Goal: Task Accomplishment & Management: Manage account settings

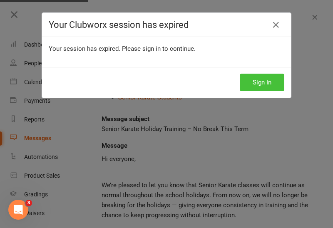
click at [262, 87] on button "Sign In" at bounding box center [262, 83] width 45 height 18
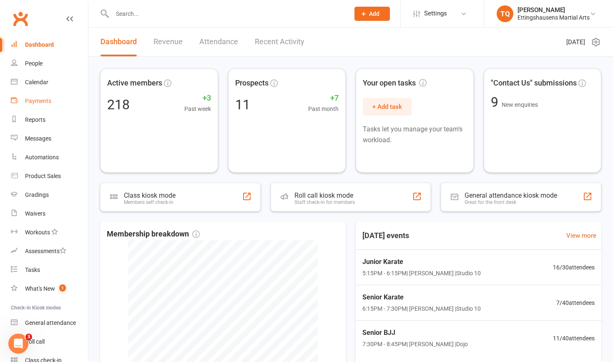
click at [46, 102] on div "Payments" at bounding box center [38, 101] width 26 height 7
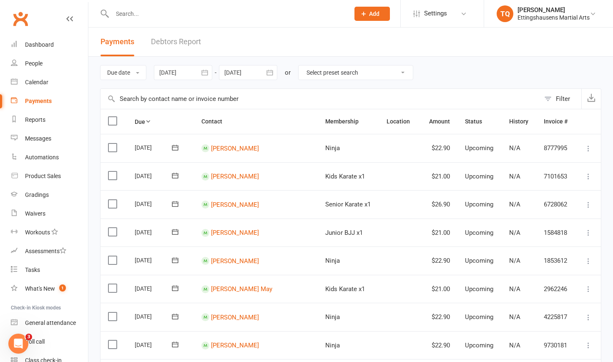
click at [121, 13] on input "text" at bounding box center [227, 14] width 234 height 12
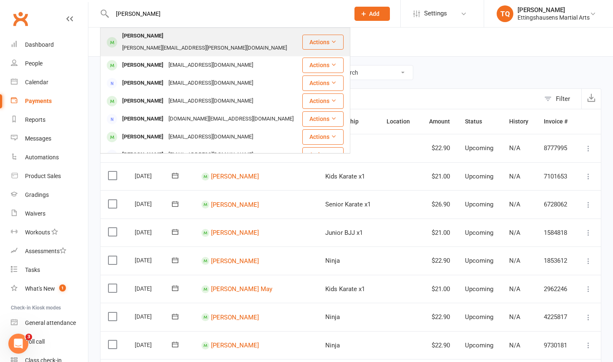
type input "[PERSON_NAME]"
click at [146, 35] on div "[PERSON_NAME]" at bounding box center [143, 36] width 46 height 12
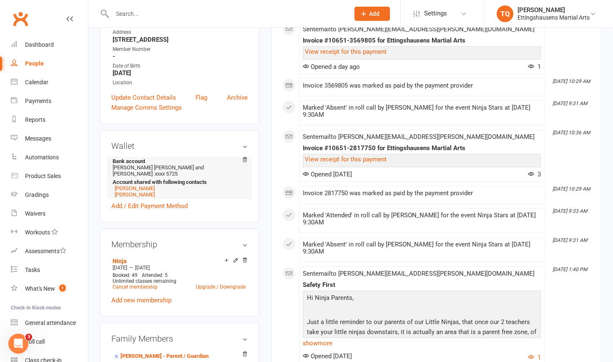
scroll to position [161, 0]
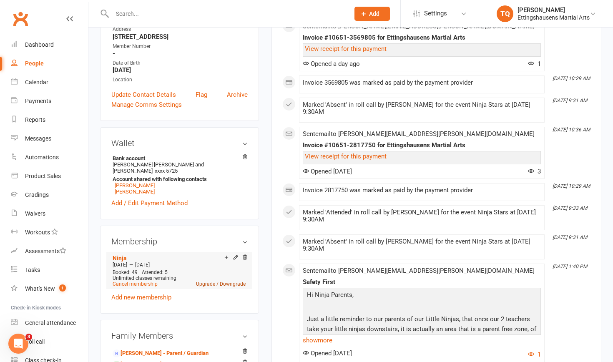
click at [210, 228] on link "Upgrade / Downgrade" at bounding box center [221, 284] width 50 height 6
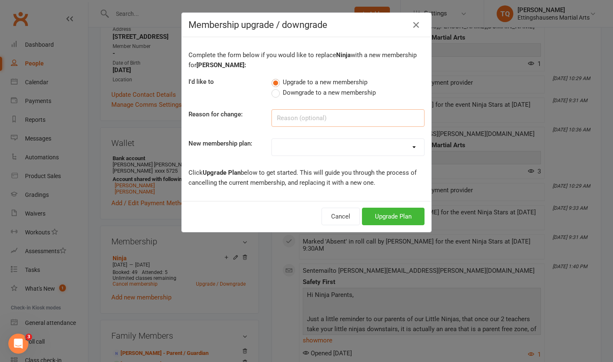
click at [287, 121] on input at bounding box center [347, 118] width 153 height 18
type input "requested change"
select select "19"
click at [333, 218] on button "Upgrade Plan" at bounding box center [393, 217] width 63 height 18
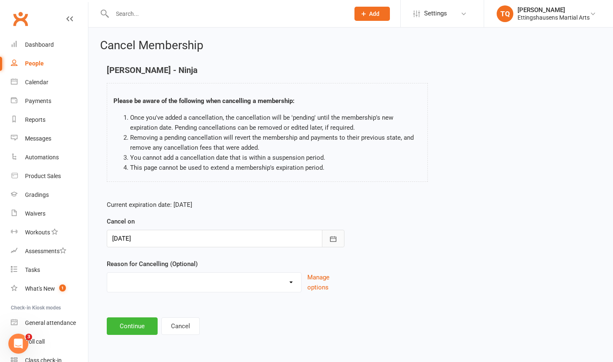
click at [333, 228] on icon "button" at bounding box center [333, 239] width 8 height 8
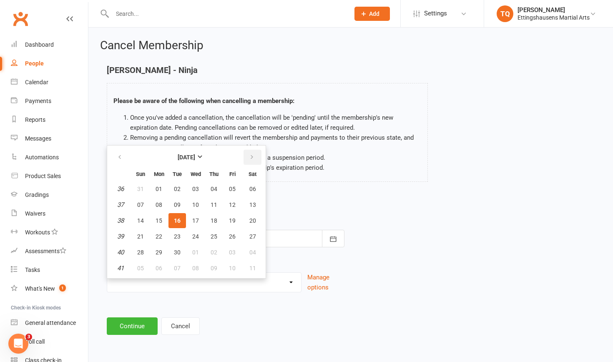
click at [252, 155] on icon "button" at bounding box center [252, 157] width 6 height 7
click at [195, 220] on span "15" at bounding box center [195, 220] width 7 height 7
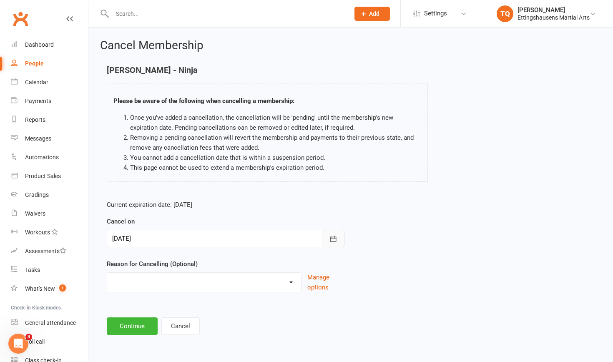
click at [331, 228] on icon "button" at bounding box center [333, 239] width 8 height 8
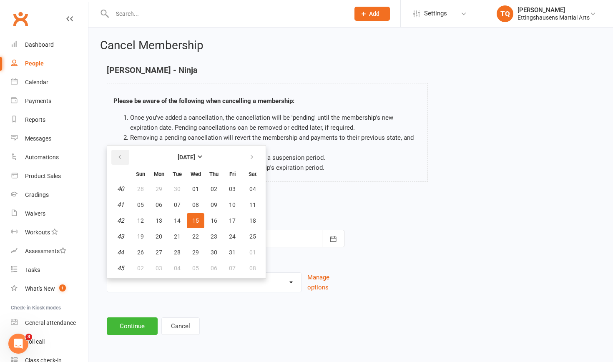
click at [121, 155] on icon "button" at bounding box center [120, 157] width 6 height 7
click at [255, 228] on button "27" at bounding box center [252, 236] width 21 height 15
type input "[DATE]"
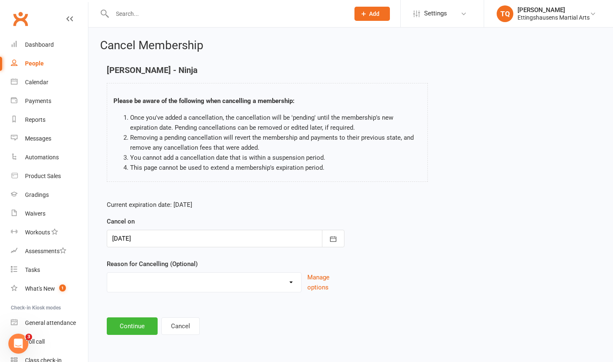
select select "2"
click at [145, 228] on input at bounding box center [226, 326] width 238 height 18
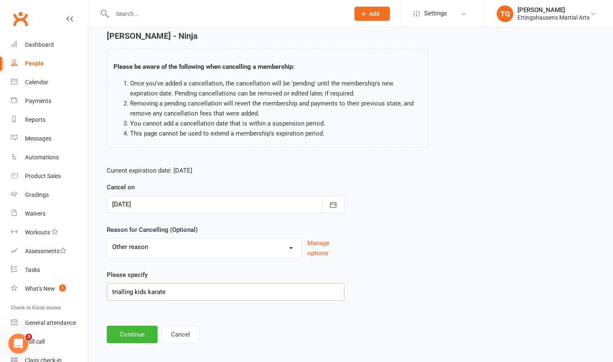
scroll to position [38, 0]
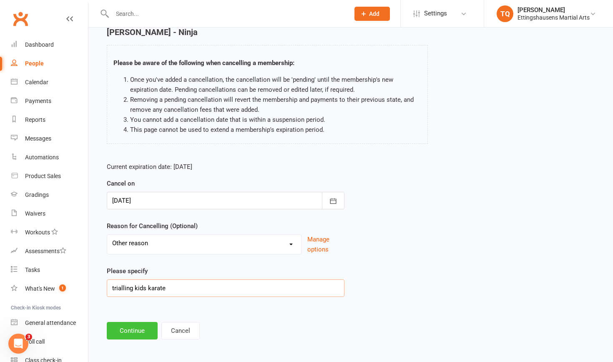
type input "trialling kids karate"
click at [124, 228] on button "Continue" at bounding box center [132, 331] width 51 height 18
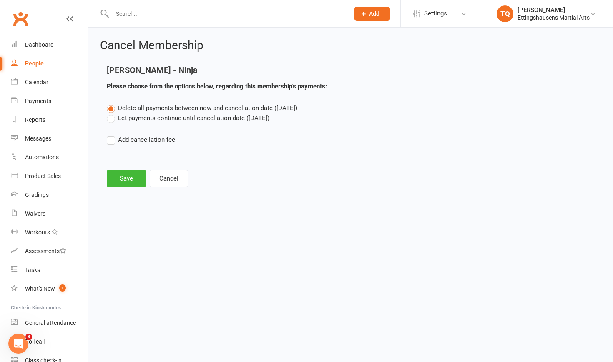
click at [113, 118] on label "Let payments continue until cancellation date ([DATE])" at bounding box center [188, 118] width 163 height 10
click at [112, 113] on input "Let payments continue until cancellation date ([DATE])" at bounding box center [109, 113] width 5 height 0
click at [131, 178] on button "Save" at bounding box center [126, 179] width 39 height 18
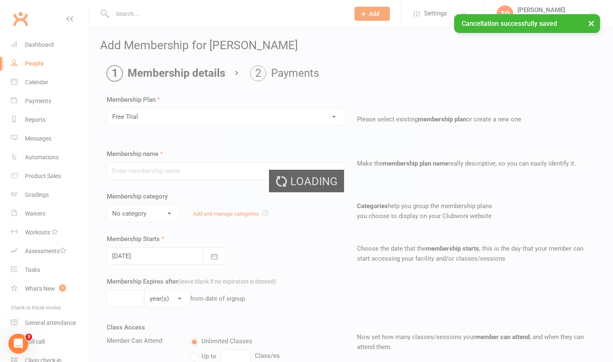
type input "Free Trial"
select select "4"
type input "0"
type input "1"
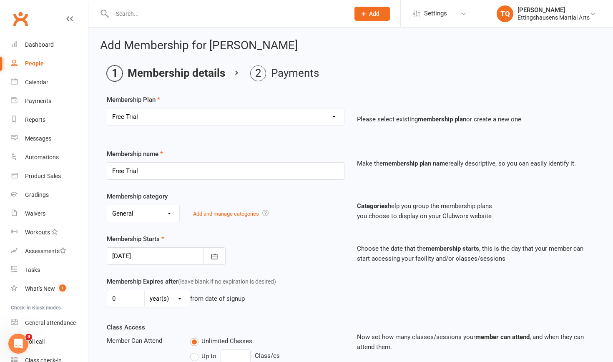
select select "9"
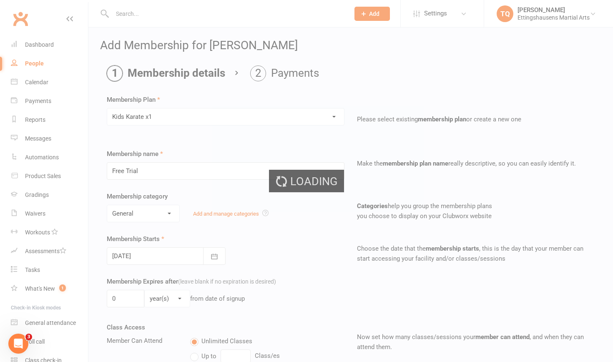
type input "Kids Karate x1"
select select "6"
type input "1"
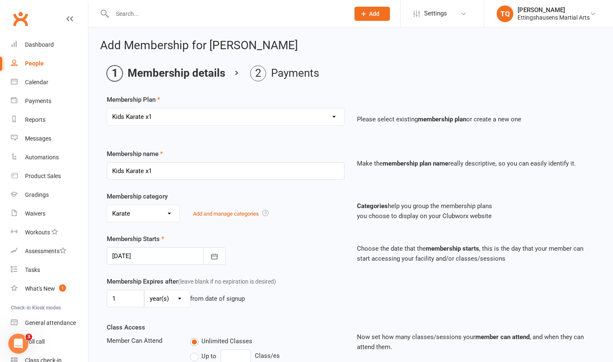
select select "20"
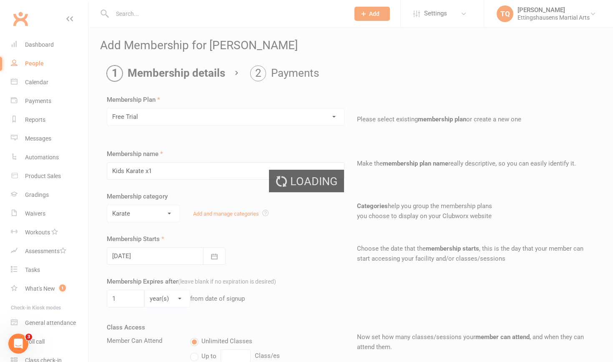
type input "Free Trial"
select select "4"
type input "0"
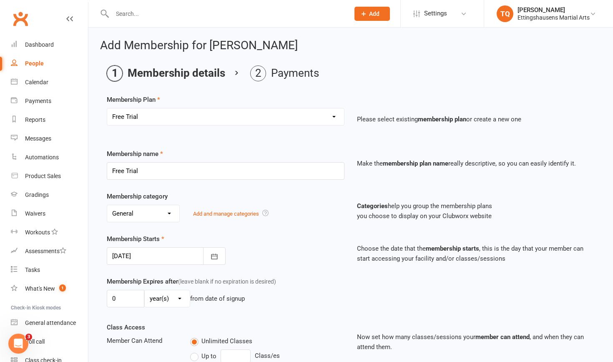
select select "6"
click at [215, 228] on icon "button" at bounding box center [214, 256] width 8 height 8
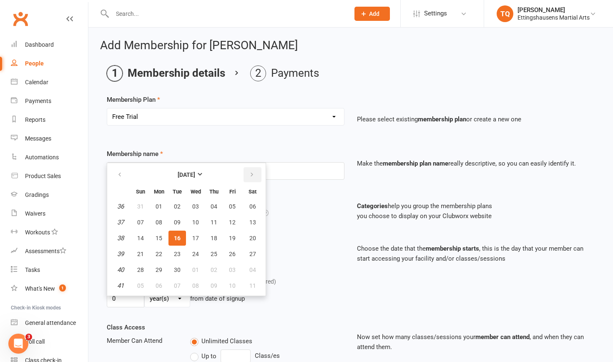
click at [251, 174] on icon "button" at bounding box center [252, 174] width 6 height 7
click at [195, 228] on span "22" at bounding box center [195, 253] width 7 height 7
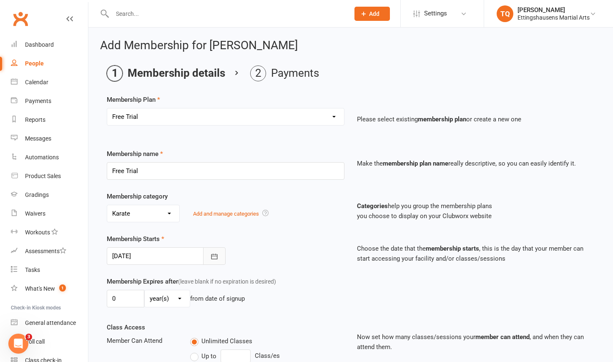
click at [215, 228] on icon "button" at bounding box center [214, 256] width 8 height 8
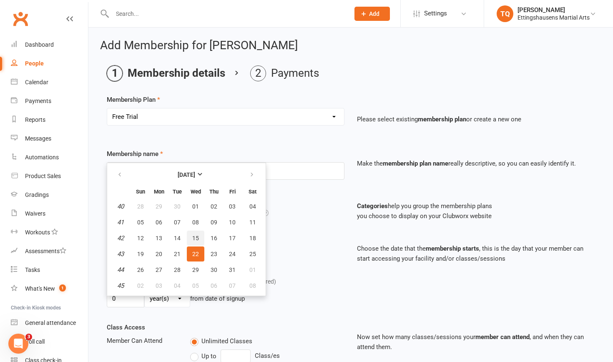
click at [195, 228] on span "15" at bounding box center [195, 238] width 7 height 7
type input "[DATE]"
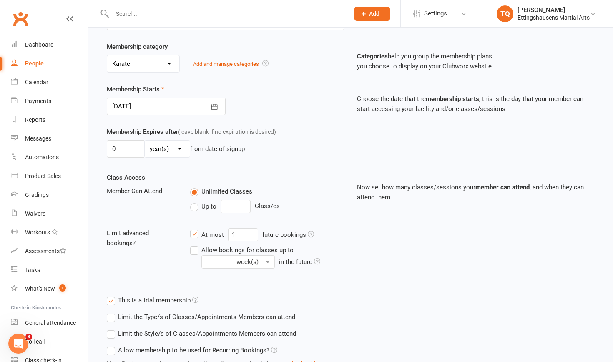
scroll to position [150, 0]
click at [195, 205] on label "Up to" at bounding box center [203, 205] width 26 height 10
click at [195, 200] on input "Up to" at bounding box center [192, 200] width 5 height 0
type input "0"
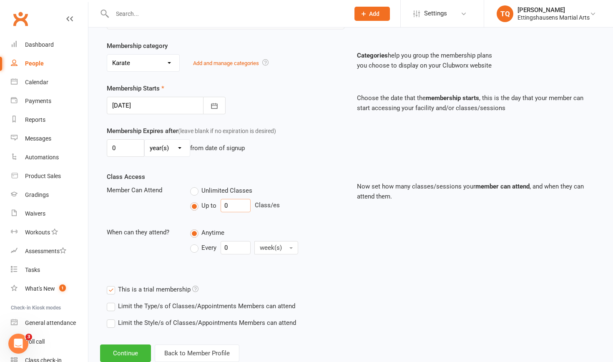
click at [231, 205] on input "0" at bounding box center [235, 205] width 30 height 13
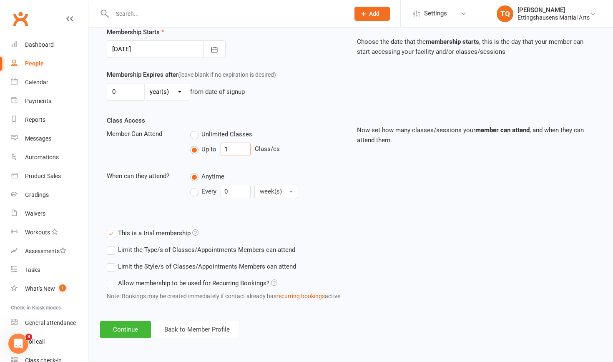
scroll to position [213, 0]
type input "1"
click at [118, 228] on button "Continue" at bounding box center [125, 329] width 51 height 18
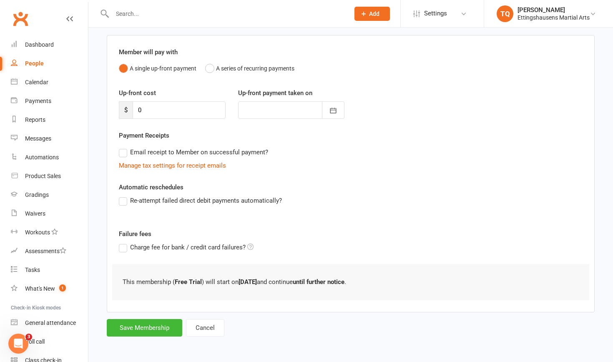
scroll to position [65, 0]
click at [212, 61] on button "A series of recurring payments" at bounding box center [249, 68] width 89 height 16
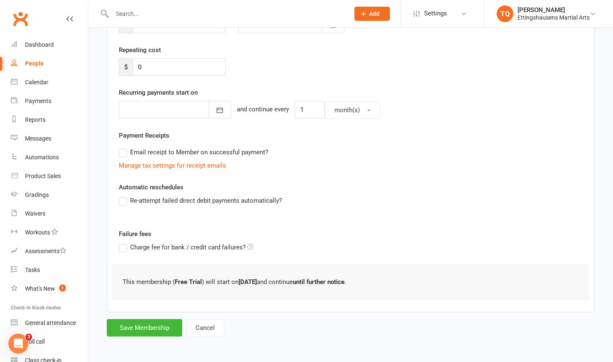
scroll to position [151, 0]
click at [150, 228] on button "Save Membership" at bounding box center [144, 328] width 75 height 18
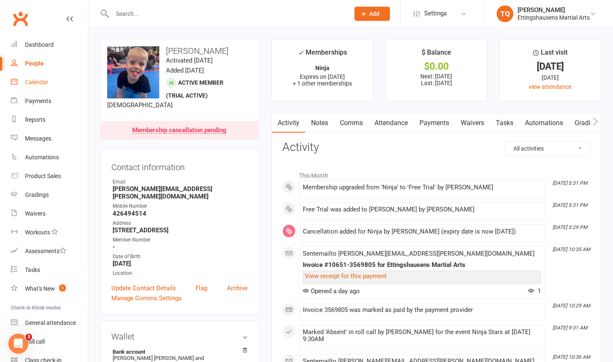
click at [43, 83] on div "Calendar" at bounding box center [36, 82] width 23 height 7
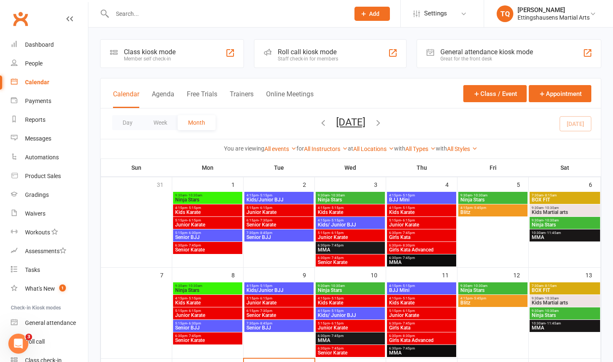
click at [333, 123] on icon "button" at bounding box center [377, 122] width 9 height 9
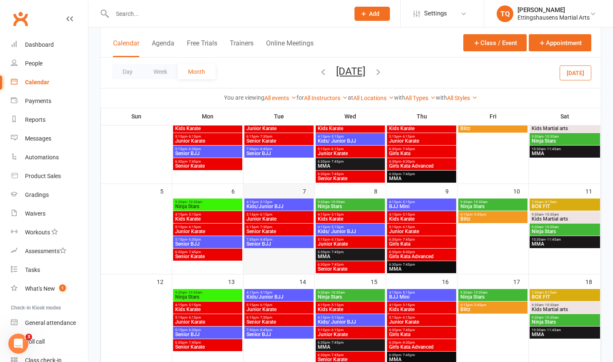
scroll to position [84, 0]
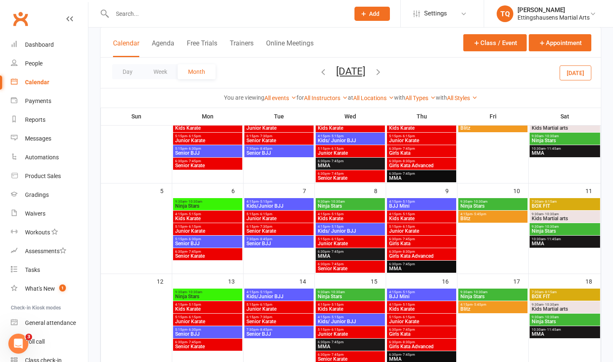
click at [333, 228] on span "Kids Karate" at bounding box center [350, 308] width 66 height 5
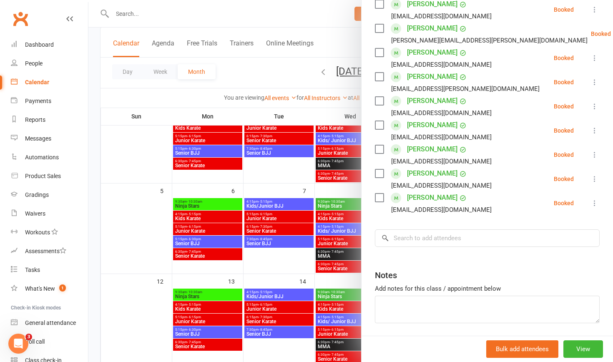
scroll to position [296, 0]
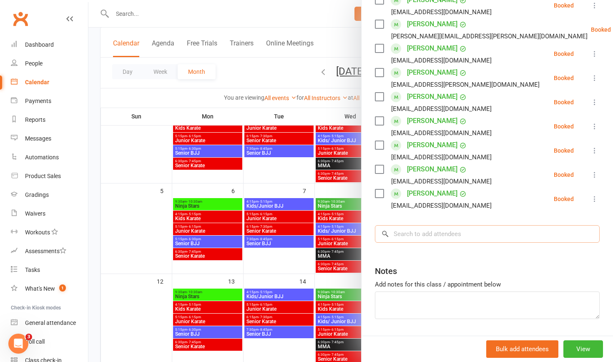
click at [333, 225] on input "search" at bounding box center [487, 234] width 225 height 18
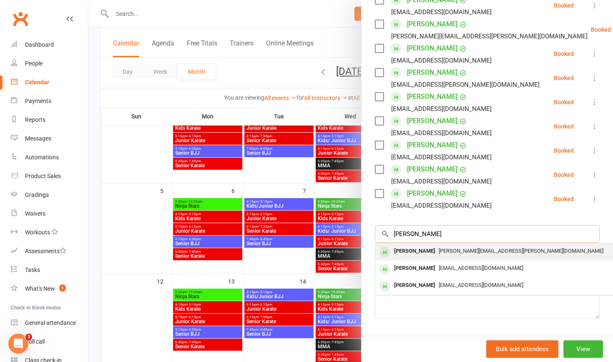
type input "[PERSON_NAME]"
click at [333, 228] on div "[PERSON_NAME]" at bounding box center [414, 251] width 48 height 12
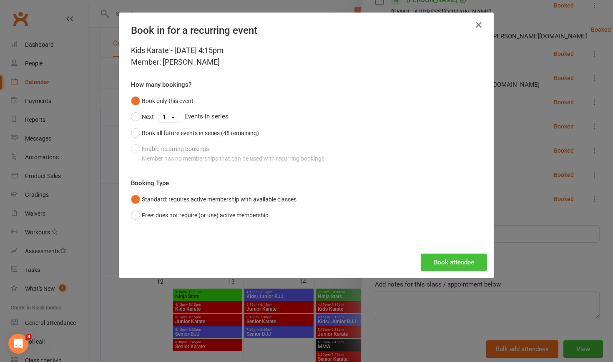
click at [333, 228] on button "Book attendee" at bounding box center [453, 262] width 66 height 18
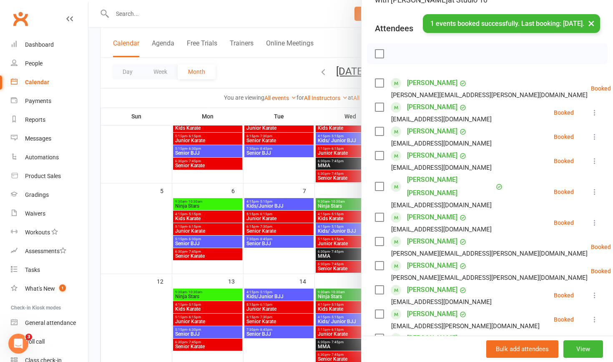
scroll to position [78, 0]
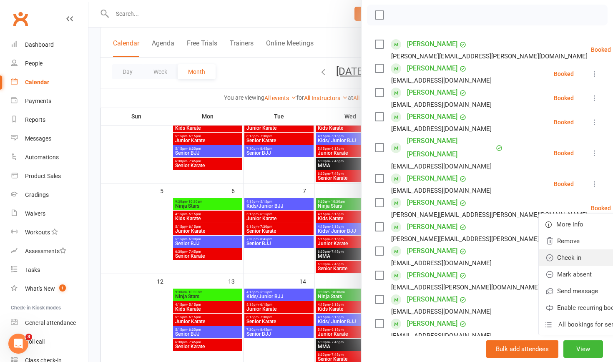
scroll to position [118, 0]
click at [333, 228] on link "Remove" at bounding box center [587, 240] width 98 height 17
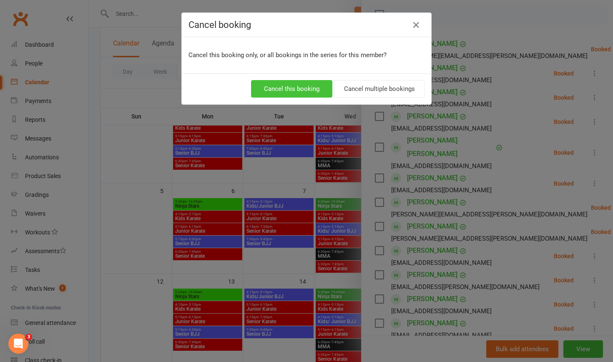
click at [300, 86] on button "Cancel this booking" at bounding box center [291, 89] width 81 height 18
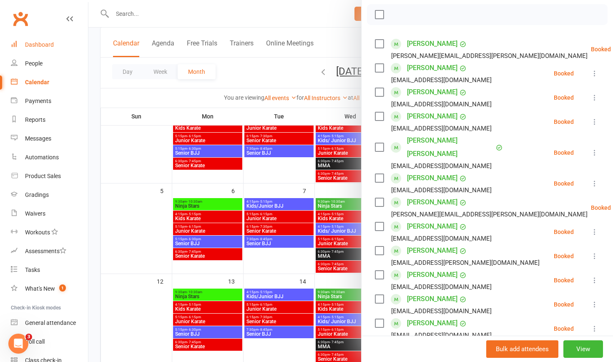
click at [48, 45] on div "Dashboard" at bounding box center [39, 44] width 29 height 7
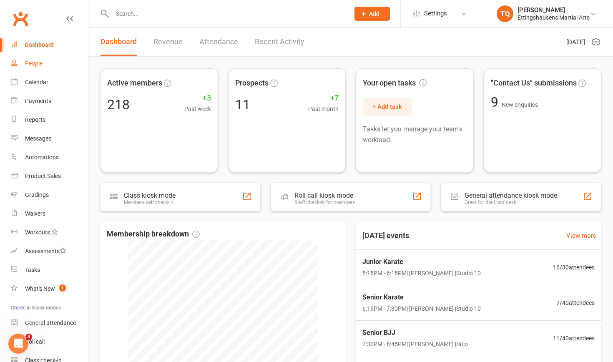
click at [42, 62] on div "People" at bounding box center [34, 63] width 18 height 7
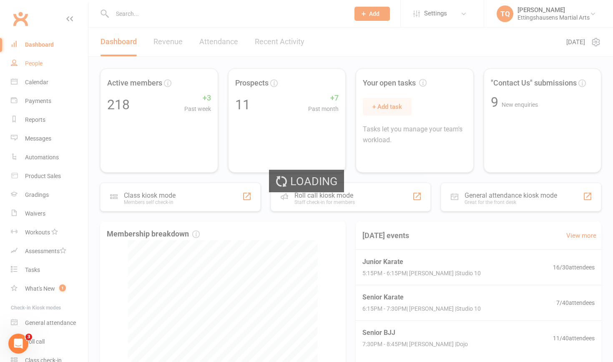
select select "100"
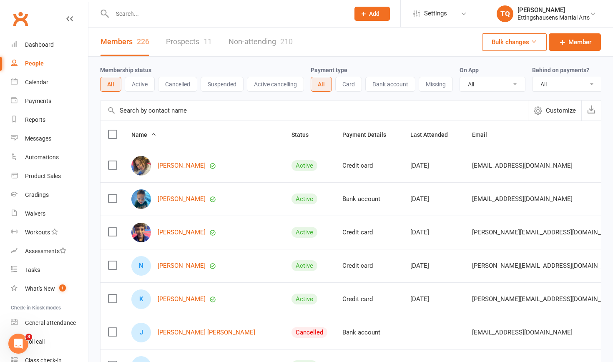
click at [175, 43] on link "Prospects 11" at bounding box center [189, 42] width 46 height 29
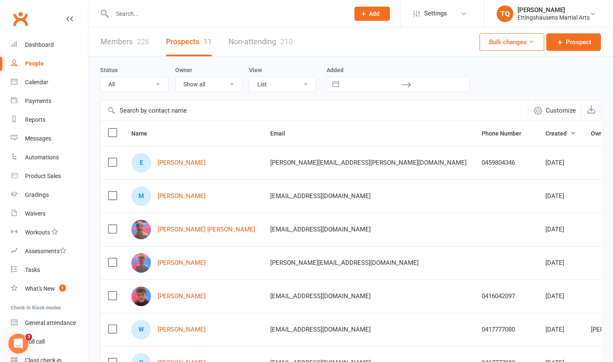
click at [138, 14] on input "text" at bounding box center [227, 14] width 234 height 12
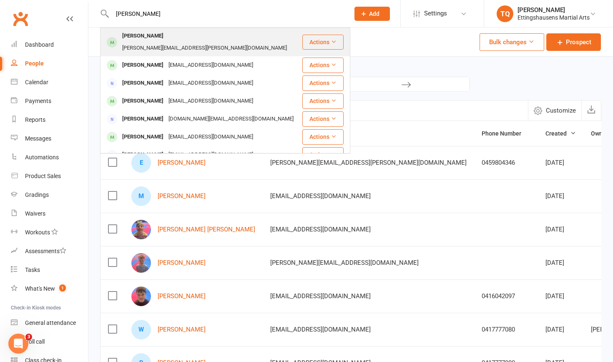
type input "[PERSON_NAME]"
click at [139, 36] on div "[PERSON_NAME]" at bounding box center [143, 36] width 46 height 12
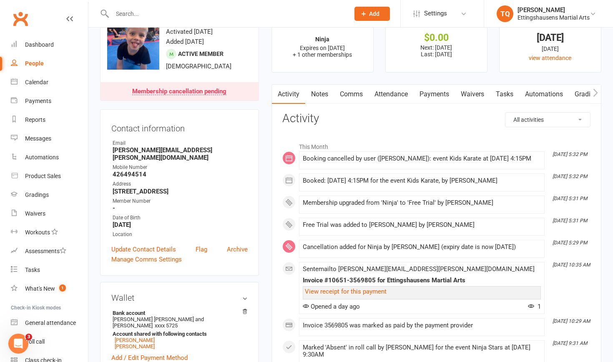
scroll to position [28, 0]
